Goal: Find specific fact: Find specific fact

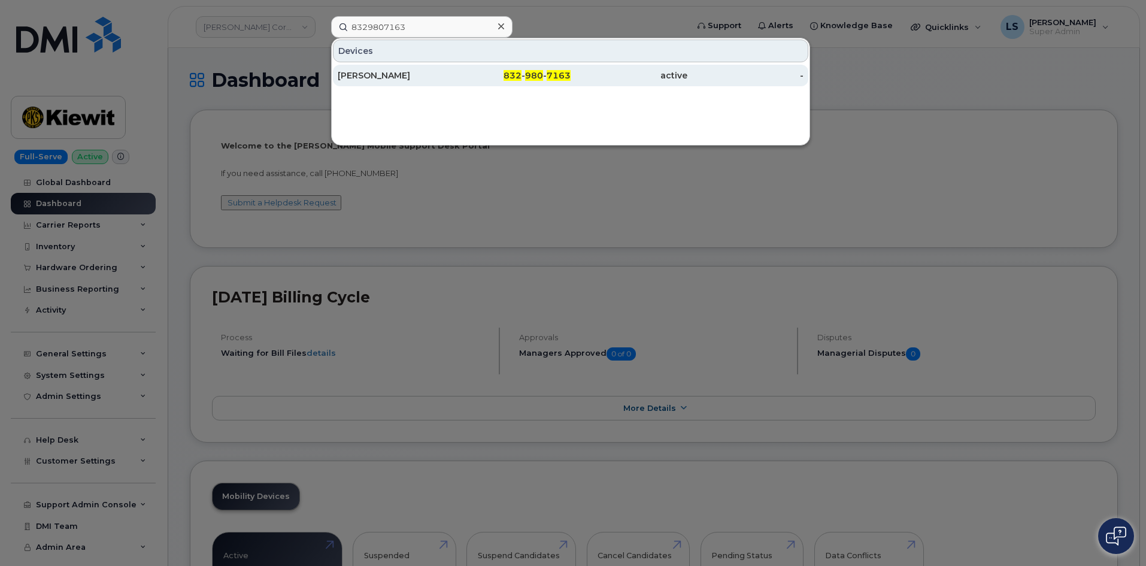
type input "8329807163"
click at [423, 74] on div "[PERSON_NAME]" at bounding box center [396, 75] width 117 height 12
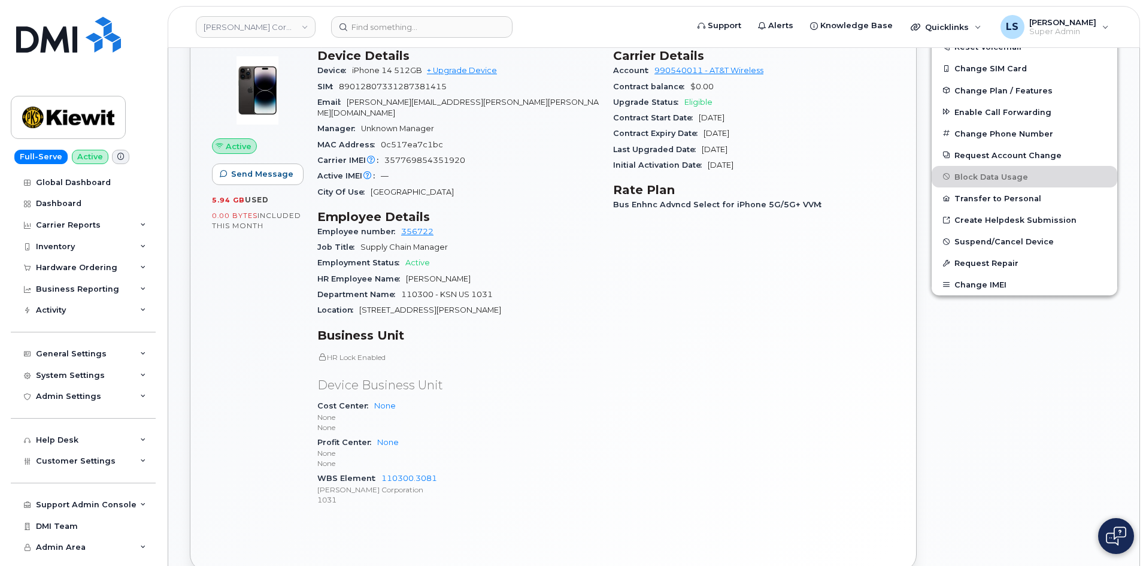
scroll to position [229, 0]
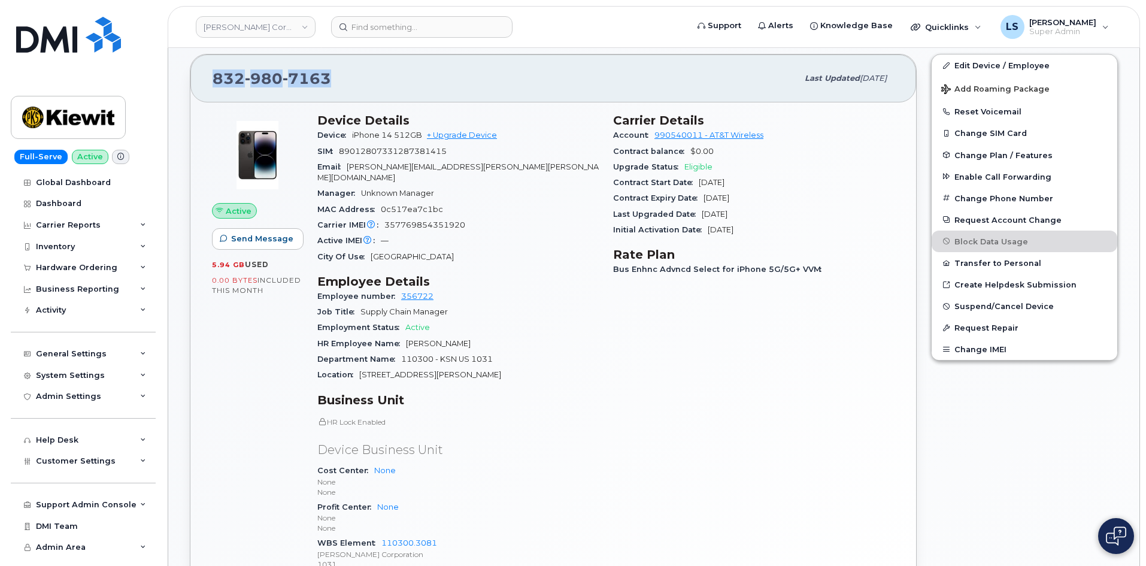
drag, startPoint x: 342, startPoint y: 87, endPoint x: 213, endPoint y: 89, distance: 129.9
click at [213, 89] on div "832 980 7163" at bounding box center [505, 78] width 585 height 25
copy span "832 980 7163"
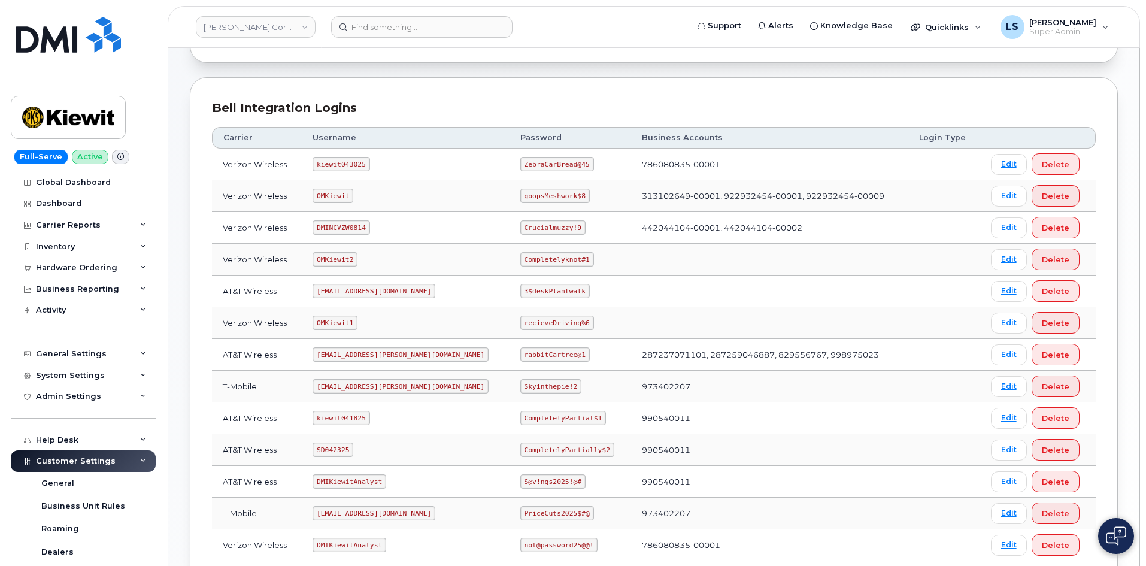
scroll to position [180, 0]
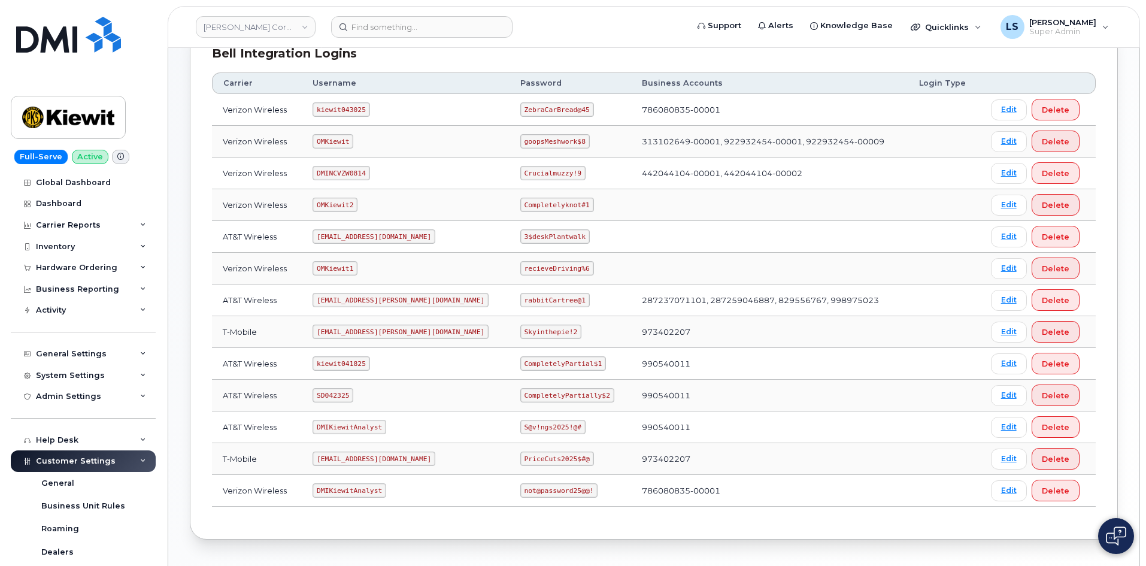
click at [520, 395] on code "CompletelyPartially$2" at bounding box center [567, 395] width 94 height 14
copy code "CompletelyPartially$2"
